Goal: Task Accomplishment & Management: Manage account settings

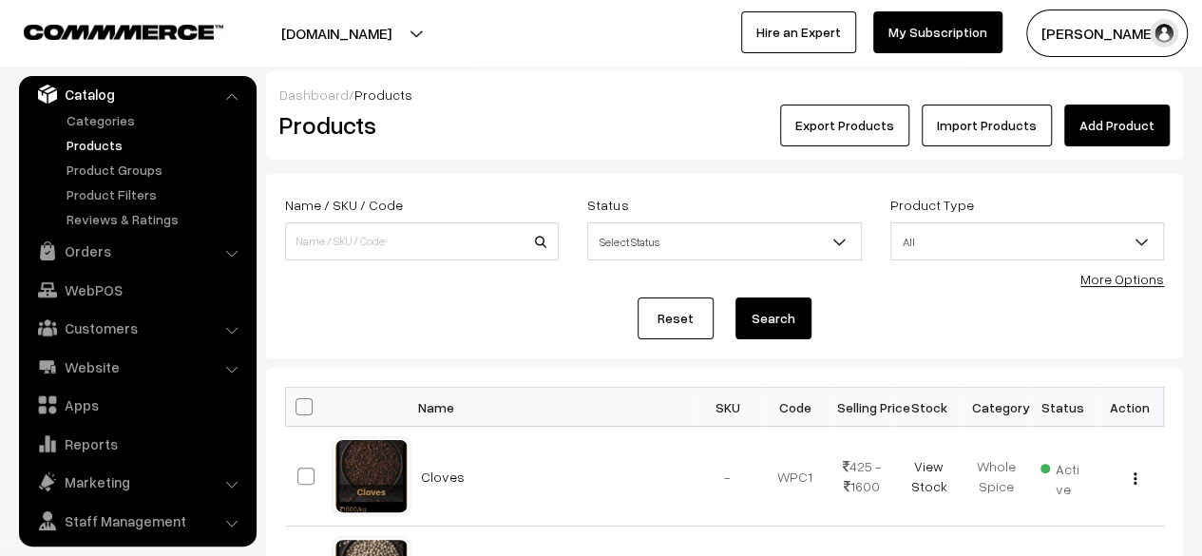
scroll to position [190, 0]
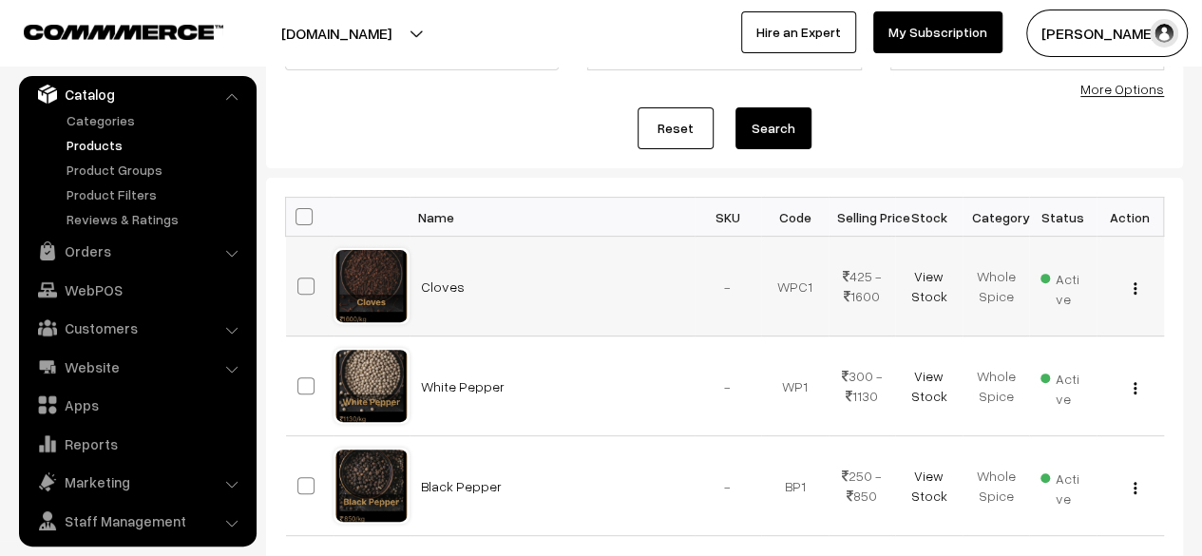
click at [1134, 284] on img "button" at bounding box center [1134, 288] width 3 height 12
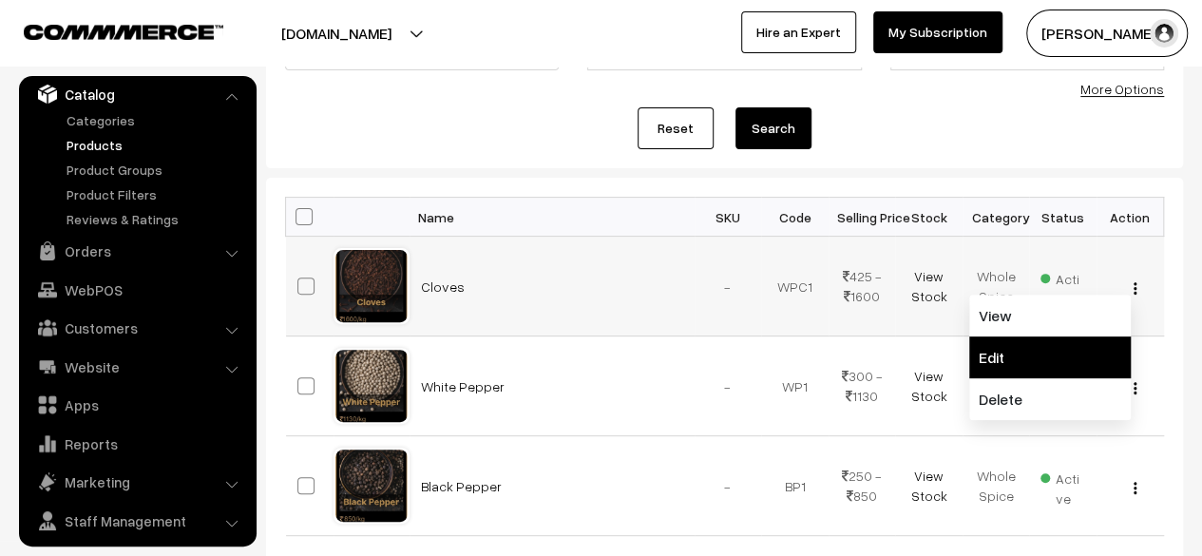
click at [996, 365] on link "Edit" at bounding box center [1049, 357] width 161 height 42
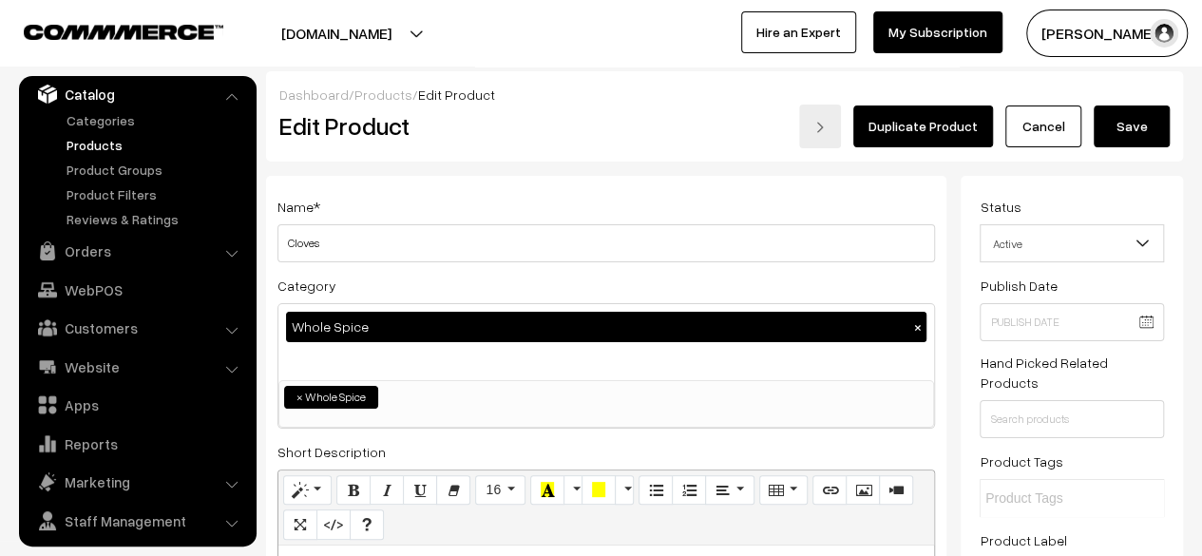
click at [921, 132] on link "Duplicate Product" at bounding box center [923, 126] width 140 height 42
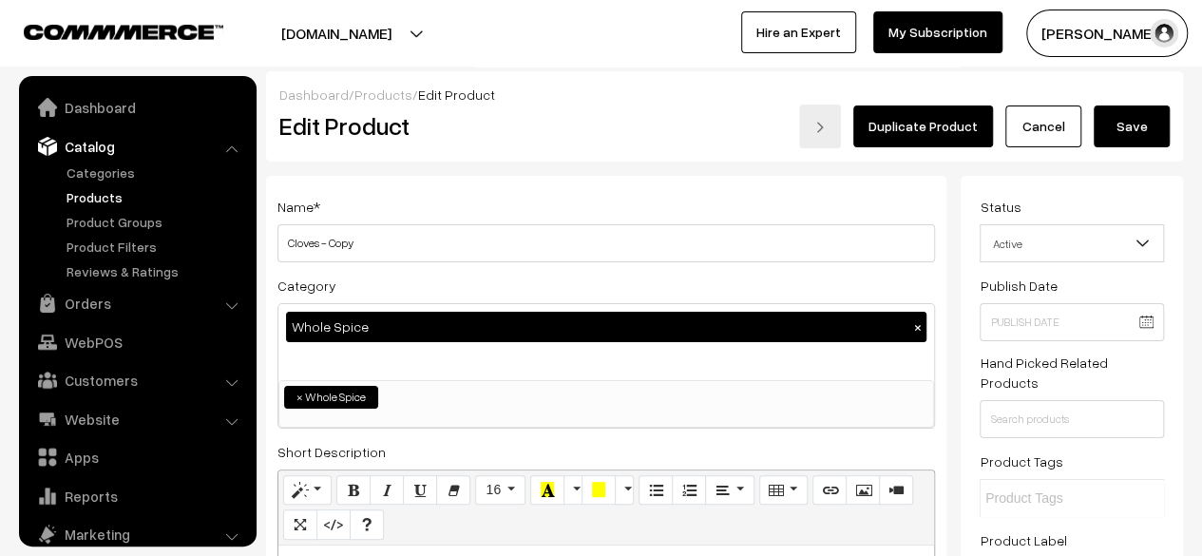
scroll to position [52, 0]
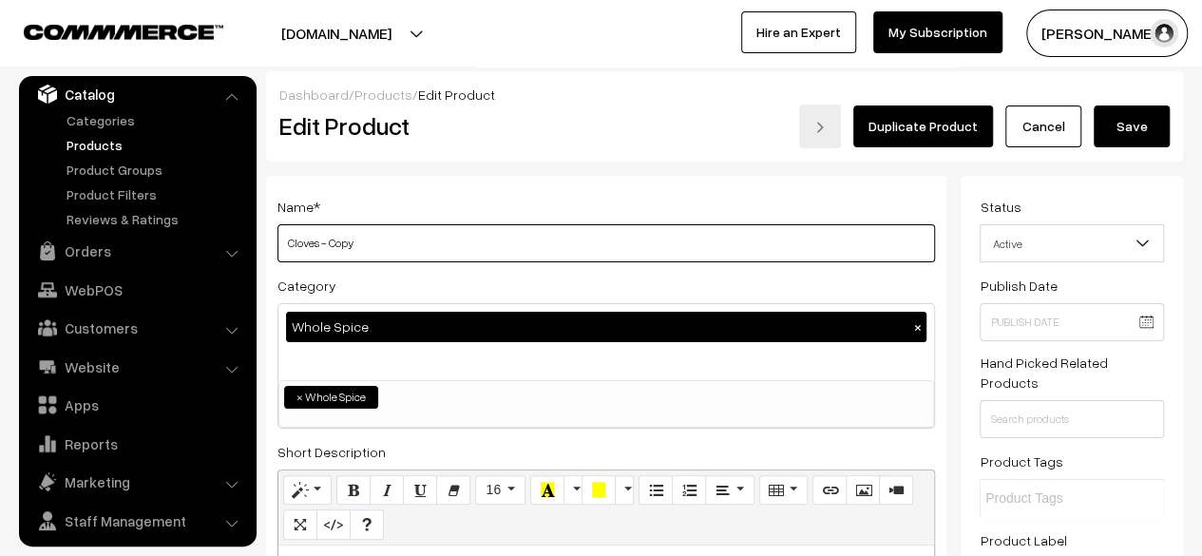
click at [498, 233] on input "Cloves - Copy" at bounding box center [605, 243] width 657 height 38
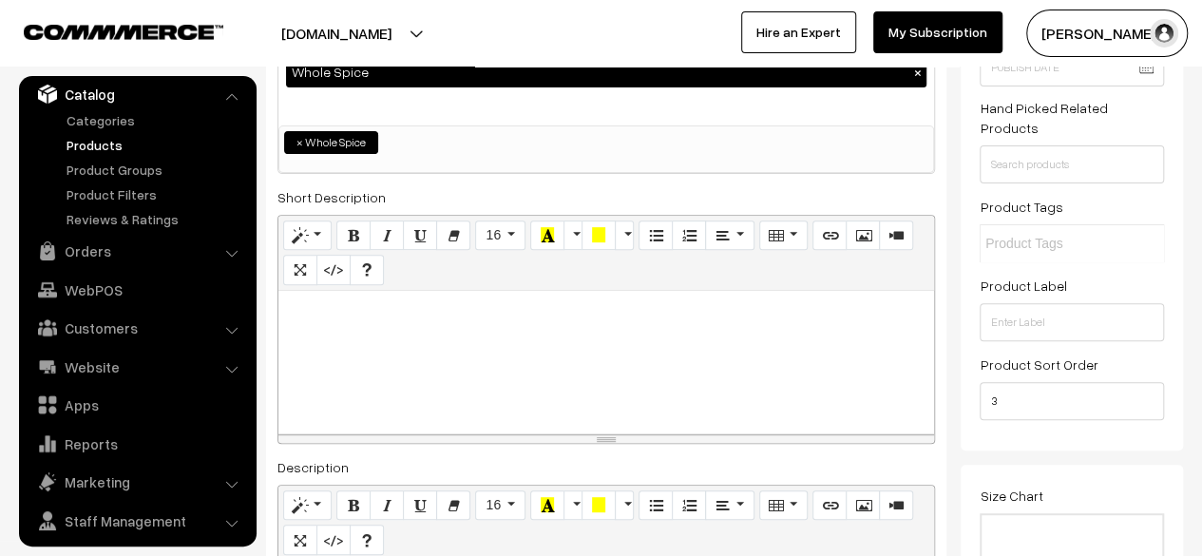
scroll to position [285, 0]
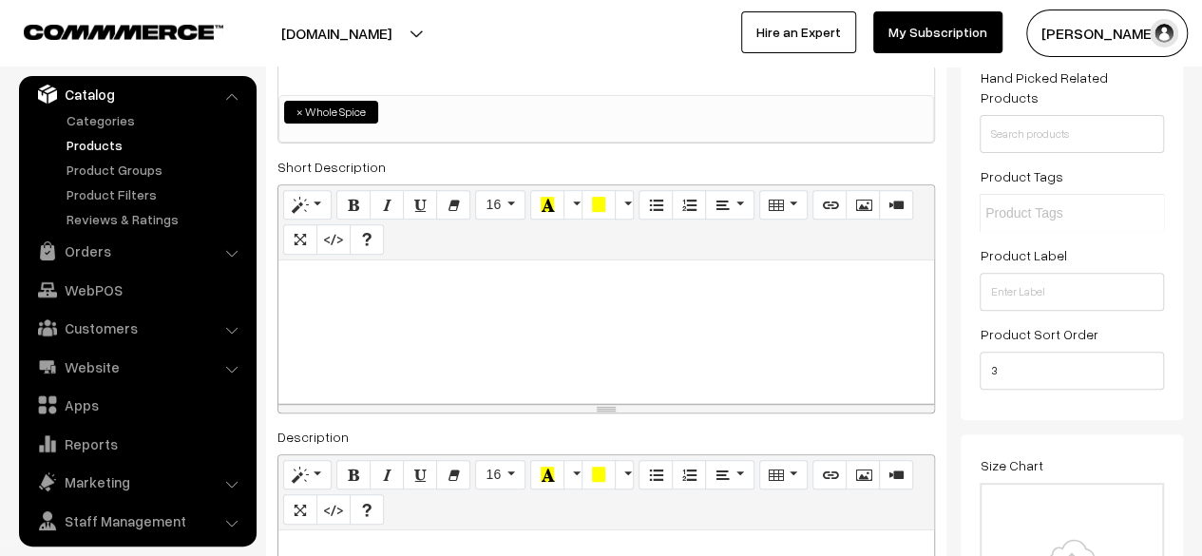
type input "Cinnamon"
type input "4"
click at [1144, 364] on input "4" at bounding box center [1071, 370] width 184 height 38
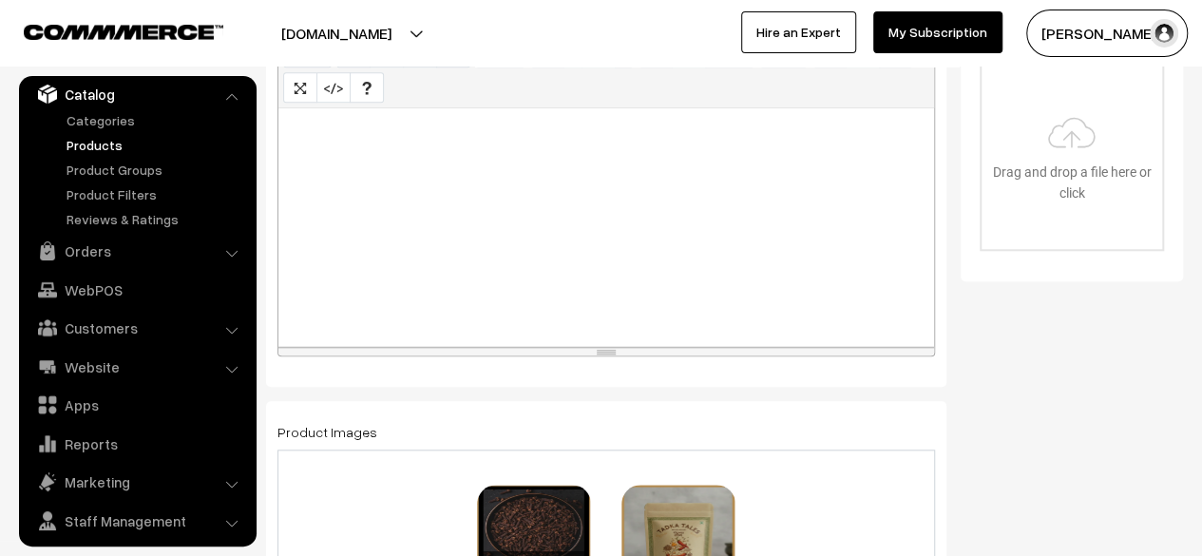
scroll to position [855, 0]
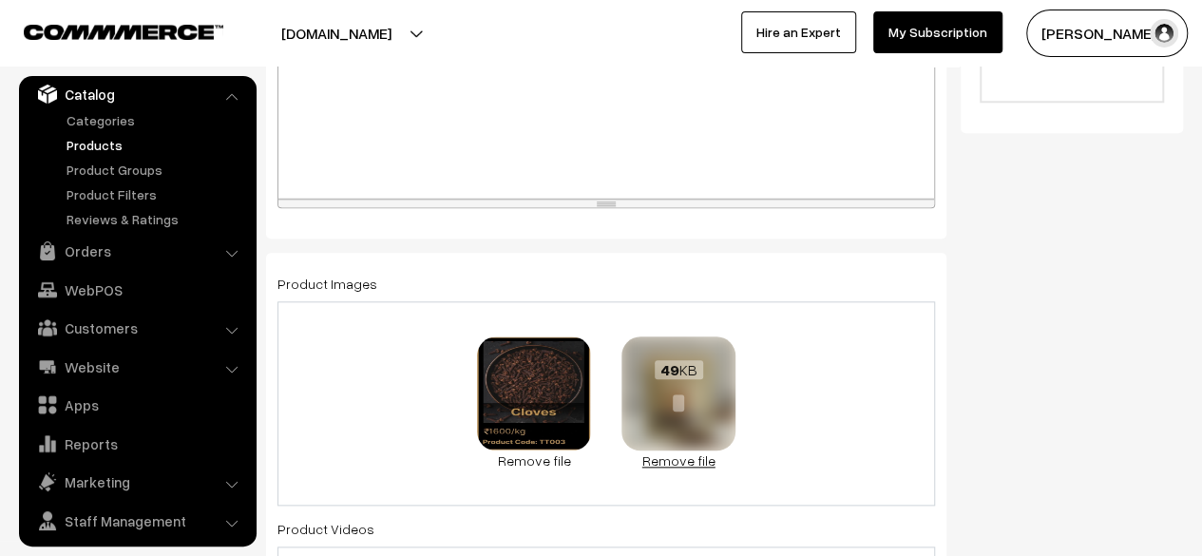
click at [677, 457] on link "Remove file" at bounding box center [678, 460] width 114 height 20
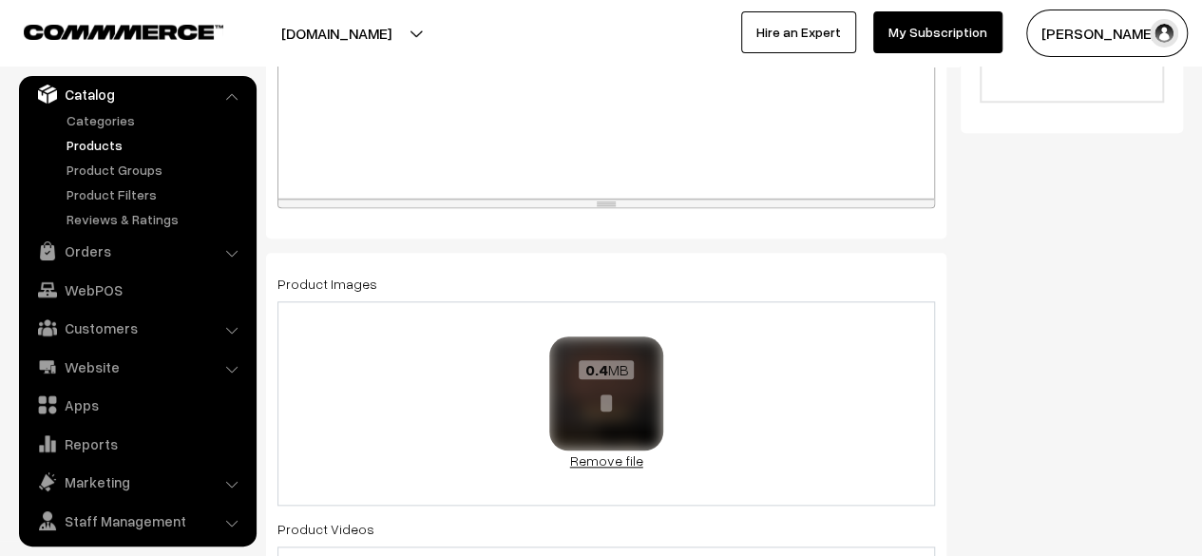
click at [594, 461] on link "Remove file" at bounding box center [606, 460] width 114 height 20
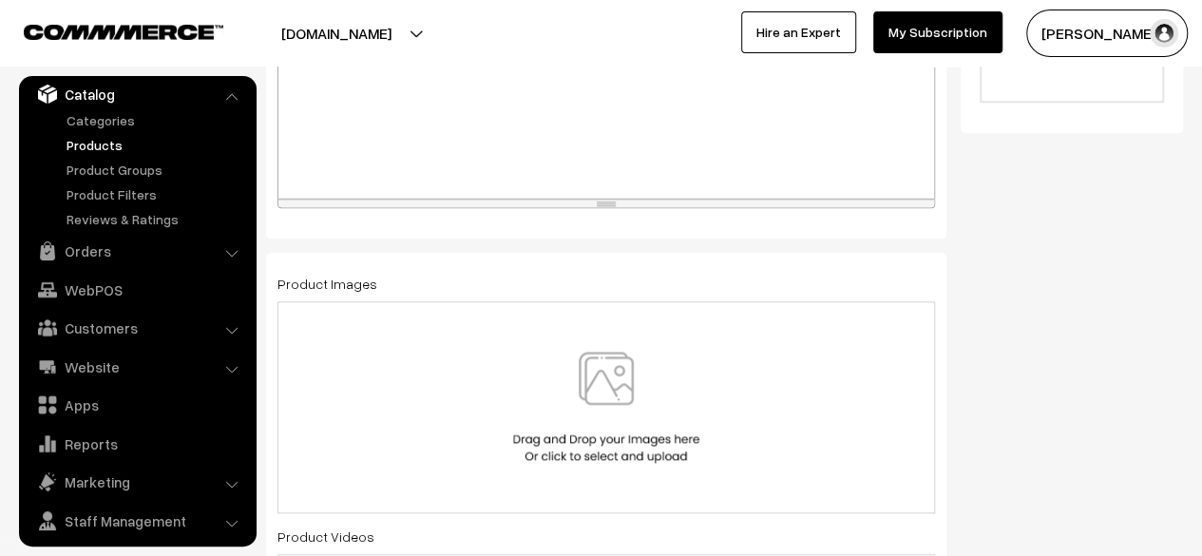
click at [610, 398] on img at bounding box center [606, 406] width 196 height 111
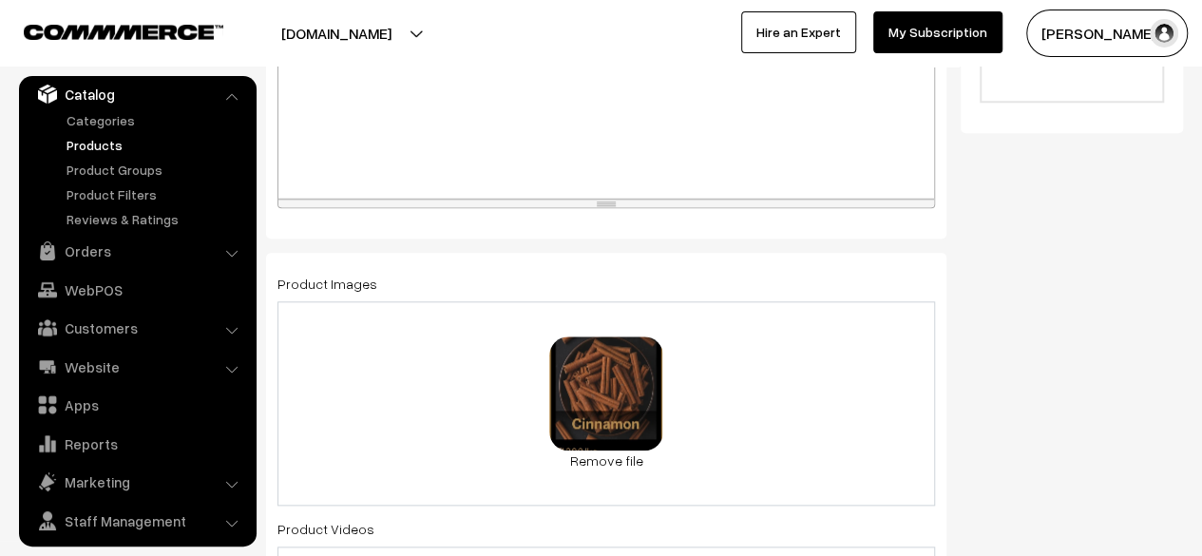
click at [778, 404] on div "0.4 MB BL__6_-removebg-preview.png Check Error Remove file" at bounding box center [605, 403] width 657 height 204
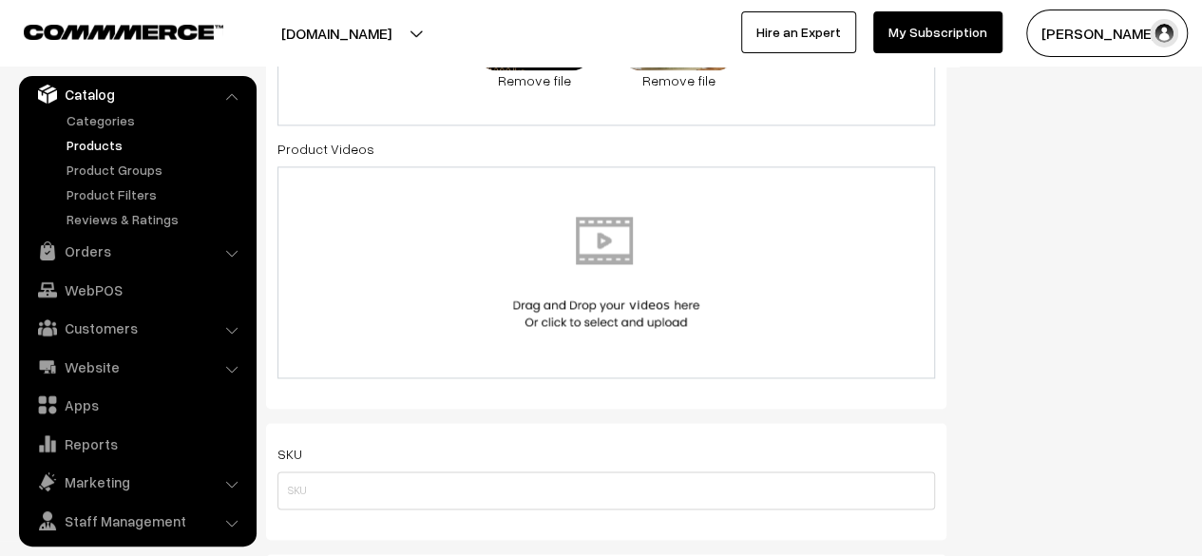
scroll to position [1615, 0]
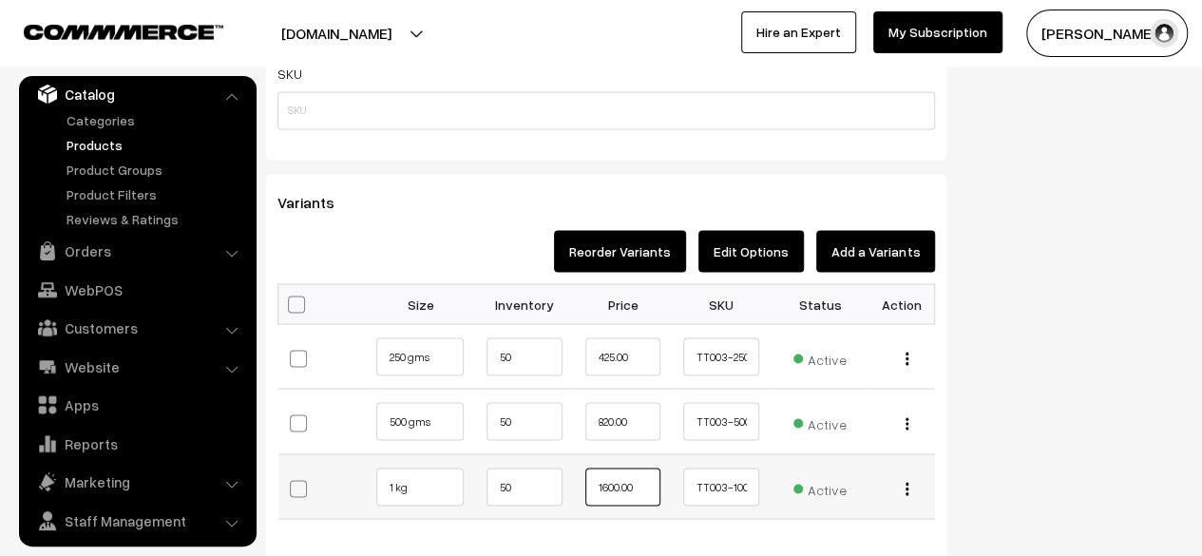
click at [606, 491] on input "1600.00" at bounding box center [623, 486] width 76 height 38
type input "1300.00"
drag, startPoint x: 614, startPoint y: 419, endPoint x: 597, endPoint y: 419, distance: 16.1
click at [597, 419] on input "820.00" at bounding box center [623, 421] width 76 height 38
type input "650.00"
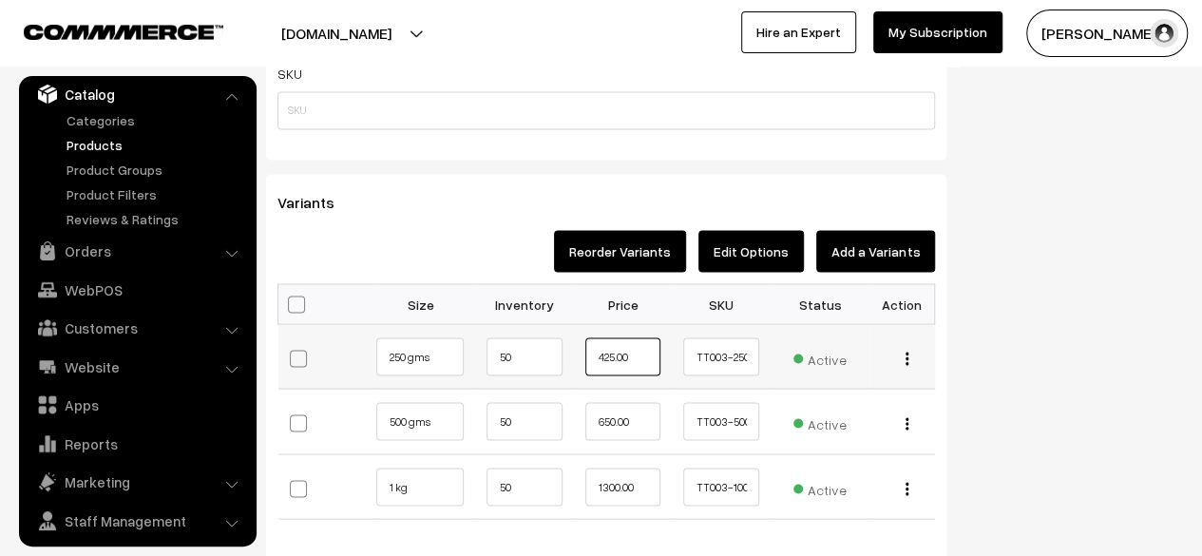
drag, startPoint x: 614, startPoint y: 355, endPoint x: 593, endPoint y: 355, distance: 20.9
click at [593, 355] on input "425.00" at bounding box center [623, 356] width 76 height 38
type input "340.00"
click at [726, 356] on input "TT003-250" at bounding box center [721, 356] width 76 height 38
type input "TT004-250"
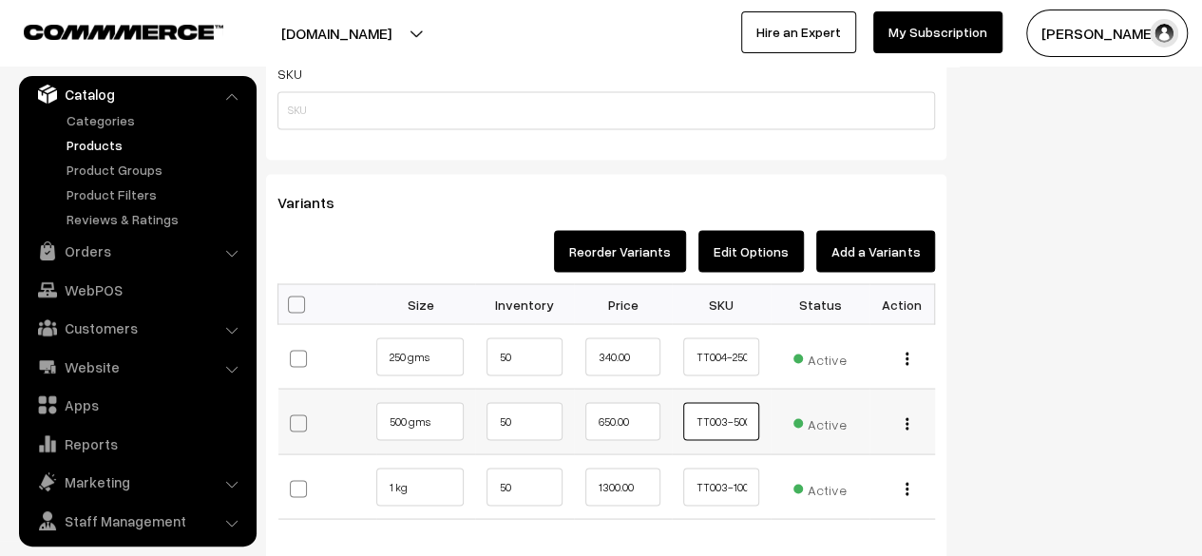
click at [724, 421] on input "TT003-500" at bounding box center [721, 421] width 76 height 38
type input "TT004-500"
click at [728, 486] on input "TT003-1000" at bounding box center [721, 486] width 76 height 38
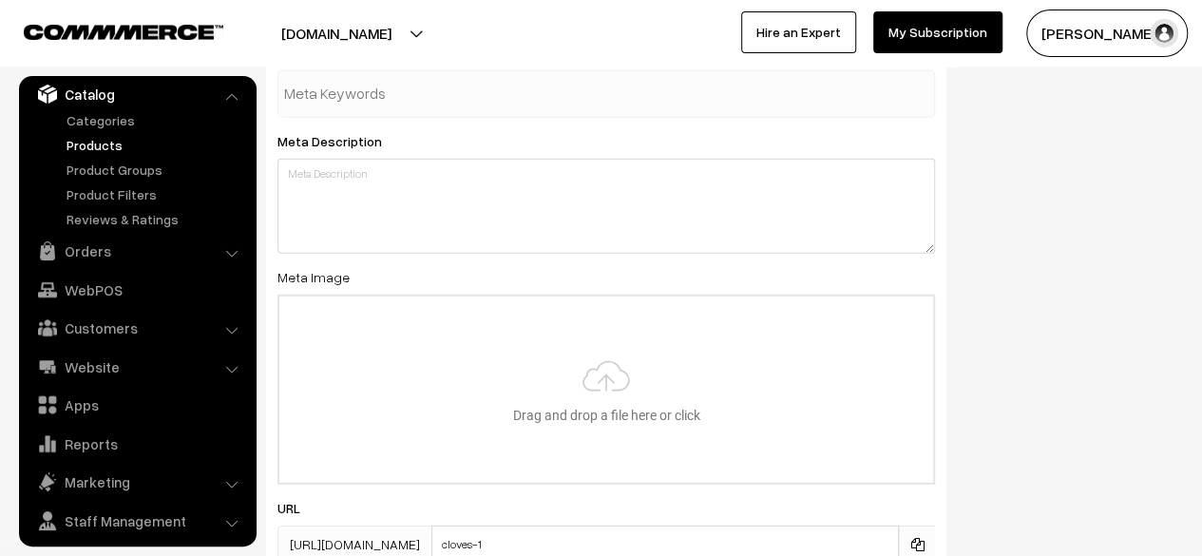
scroll to position [2660, 0]
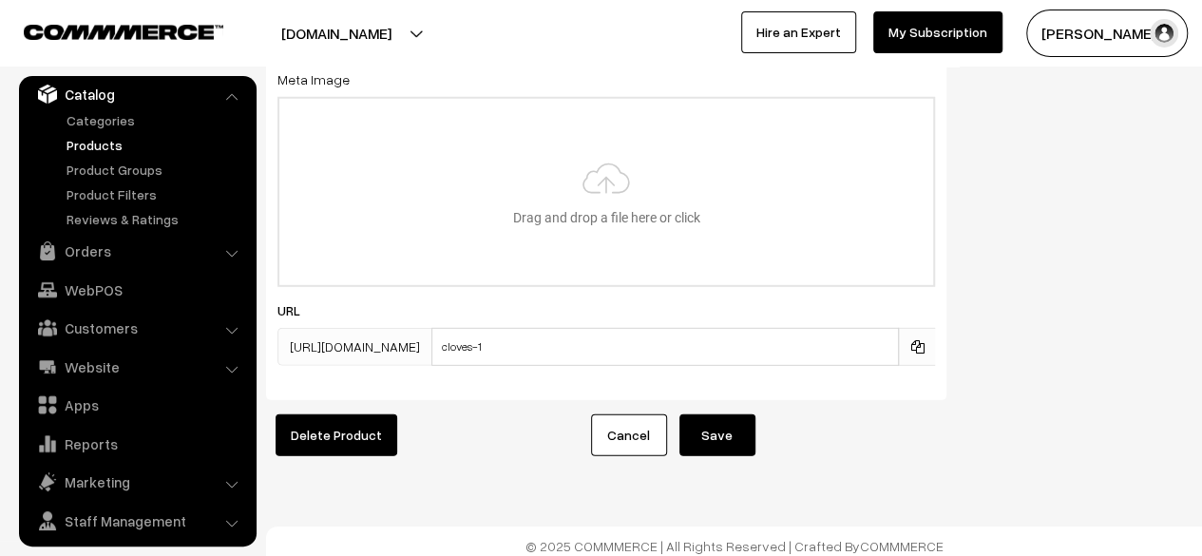
type input "TT004-1000"
drag, startPoint x: 646, startPoint y: 350, endPoint x: 572, endPoint y: 354, distance: 74.2
click at [572, 354] on input "cloves-1" at bounding box center [664, 347] width 467 height 38
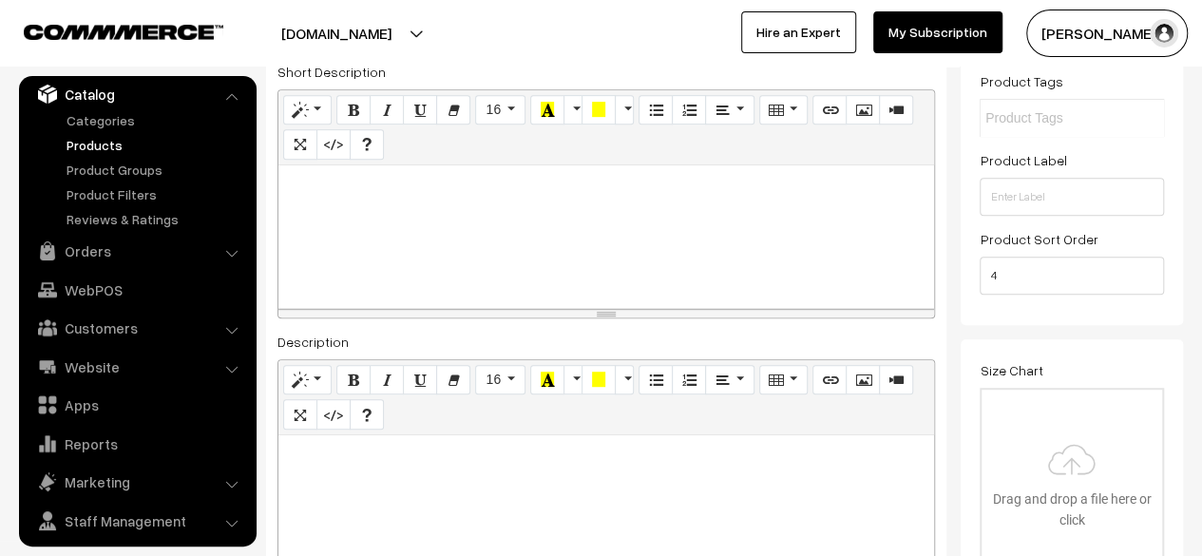
scroll to position [0, 0]
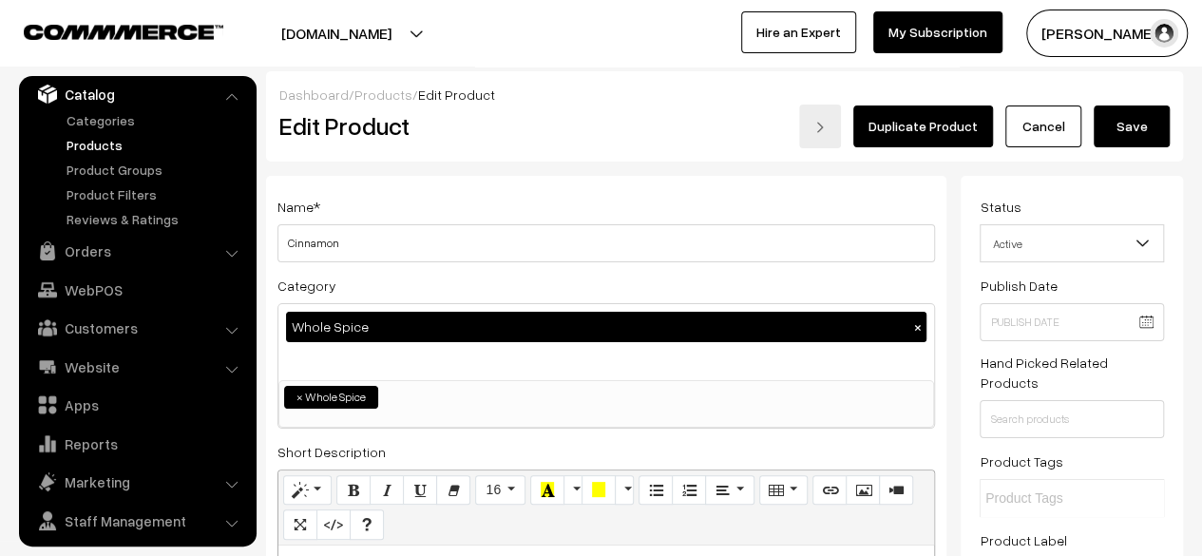
type input "cinnamon"
click at [1146, 114] on button "Save" at bounding box center [1131, 126] width 76 height 42
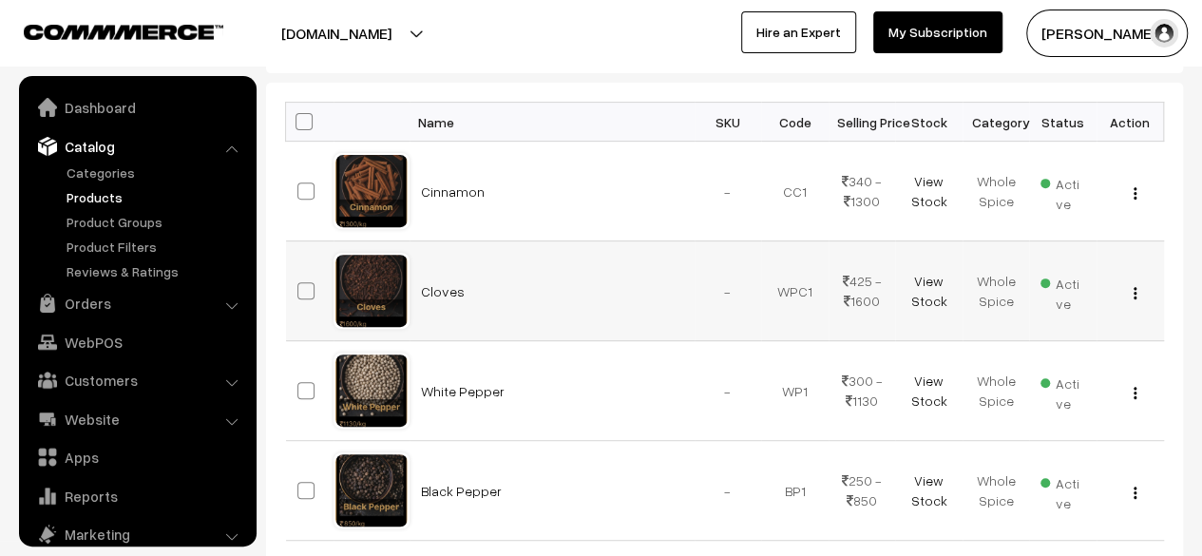
scroll to position [52, 0]
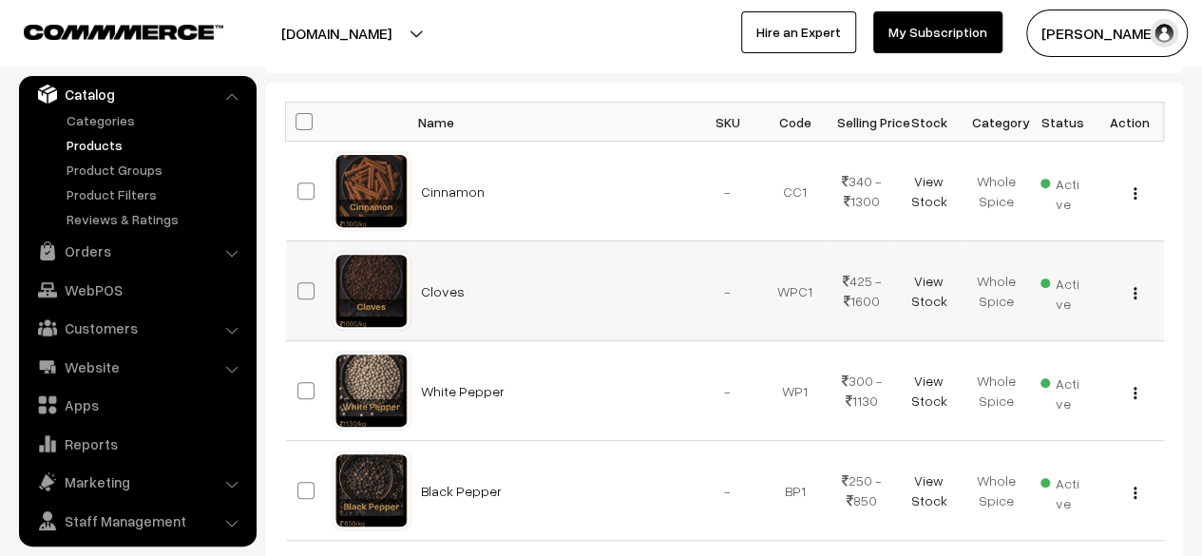
click at [1135, 292] on img "button" at bounding box center [1134, 293] width 3 height 12
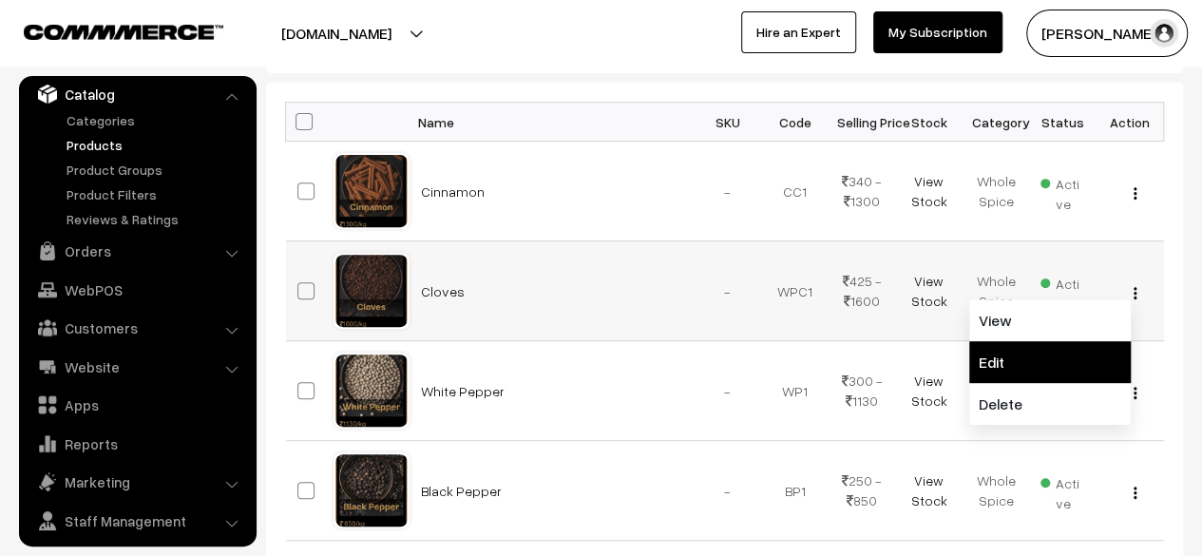
click at [1026, 356] on link "Edit" at bounding box center [1049, 362] width 161 height 42
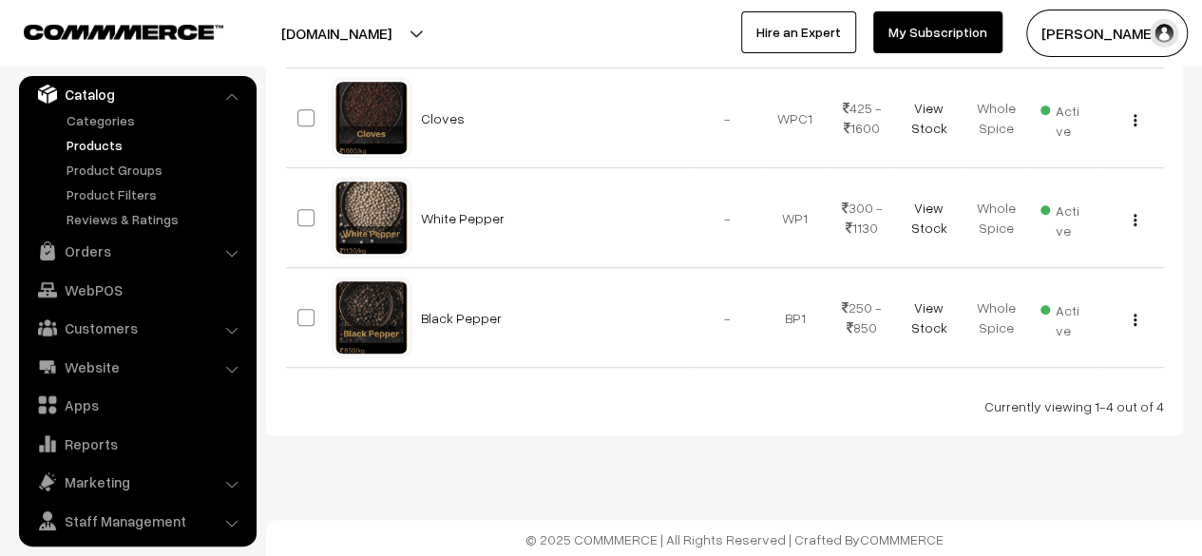
scroll to position [173, 0]
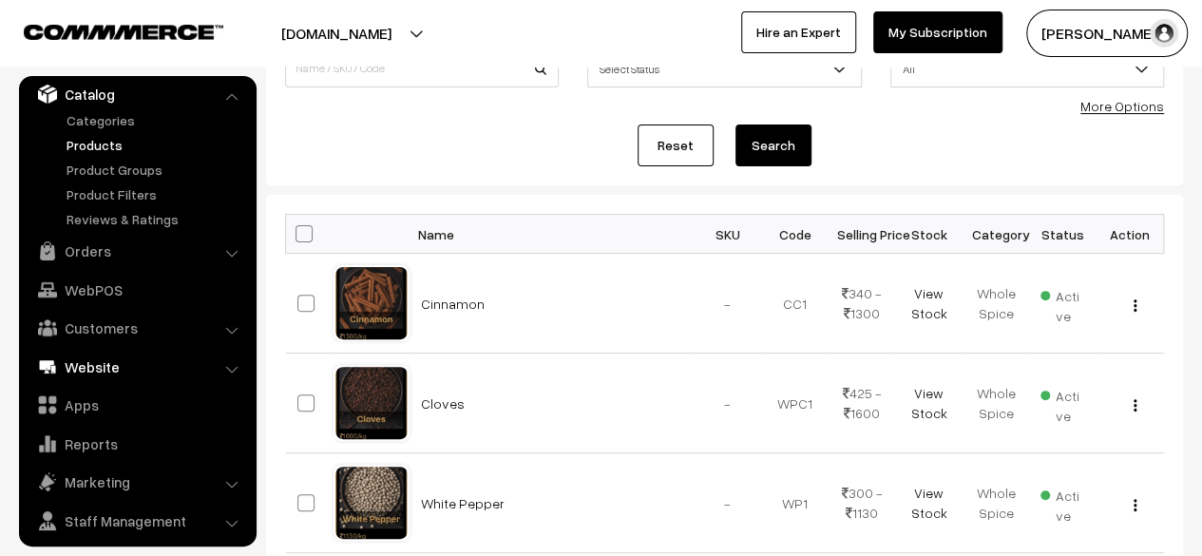
click at [100, 371] on link "Website" at bounding box center [137, 367] width 226 height 34
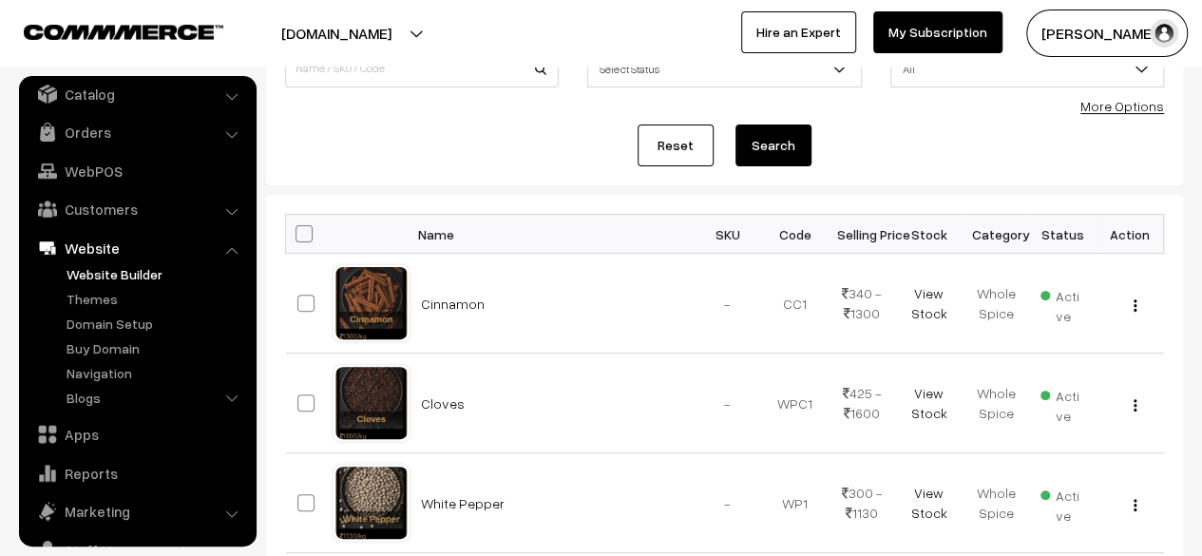
click at [105, 267] on link "Website Builder" at bounding box center [156, 274] width 188 height 20
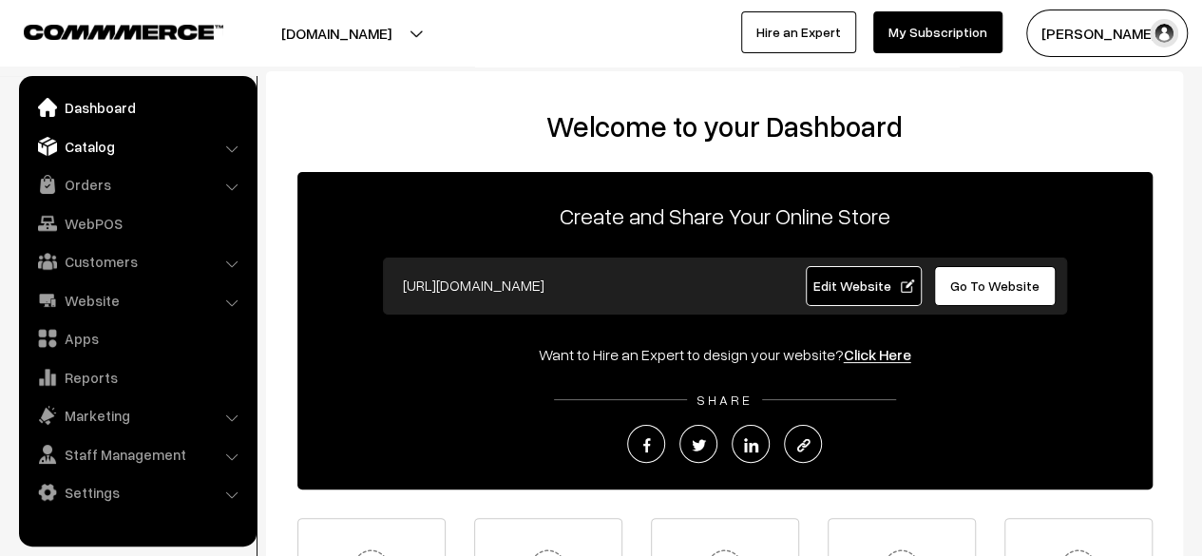
click at [201, 149] on link "Catalog" at bounding box center [137, 146] width 226 height 34
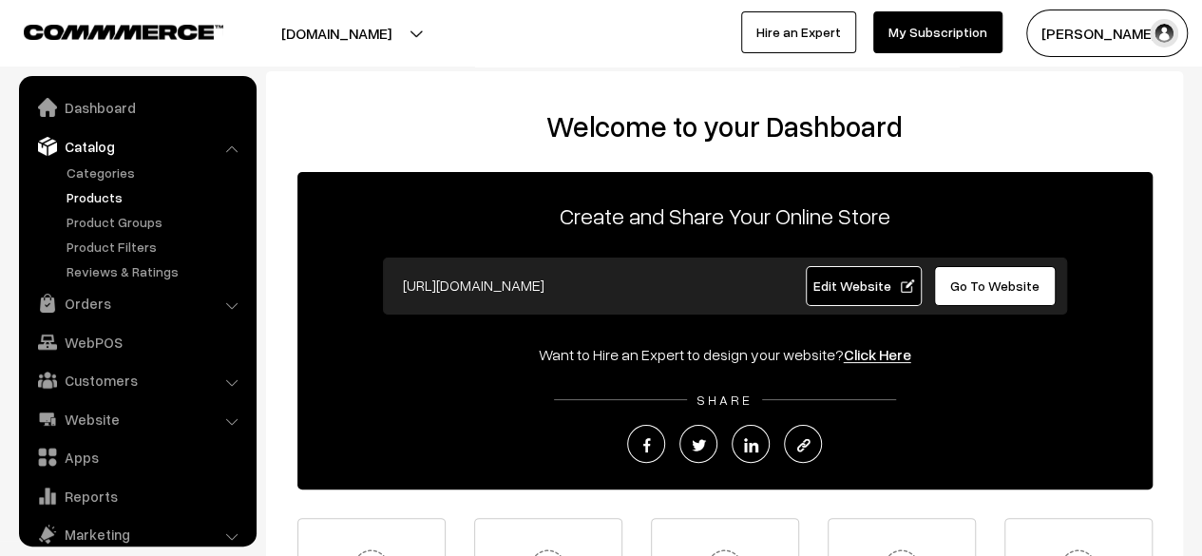
click at [100, 197] on link "Products" at bounding box center [156, 197] width 188 height 20
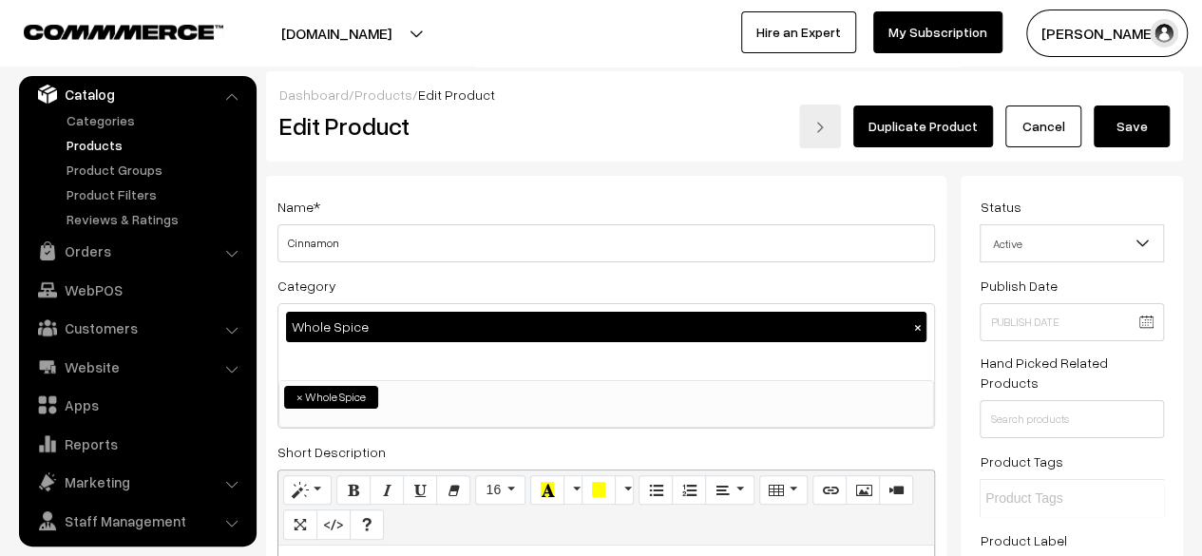
click at [1145, 124] on button "Save" at bounding box center [1131, 126] width 76 height 42
